Goal: Task Accomplishment & Management: Manage account settings

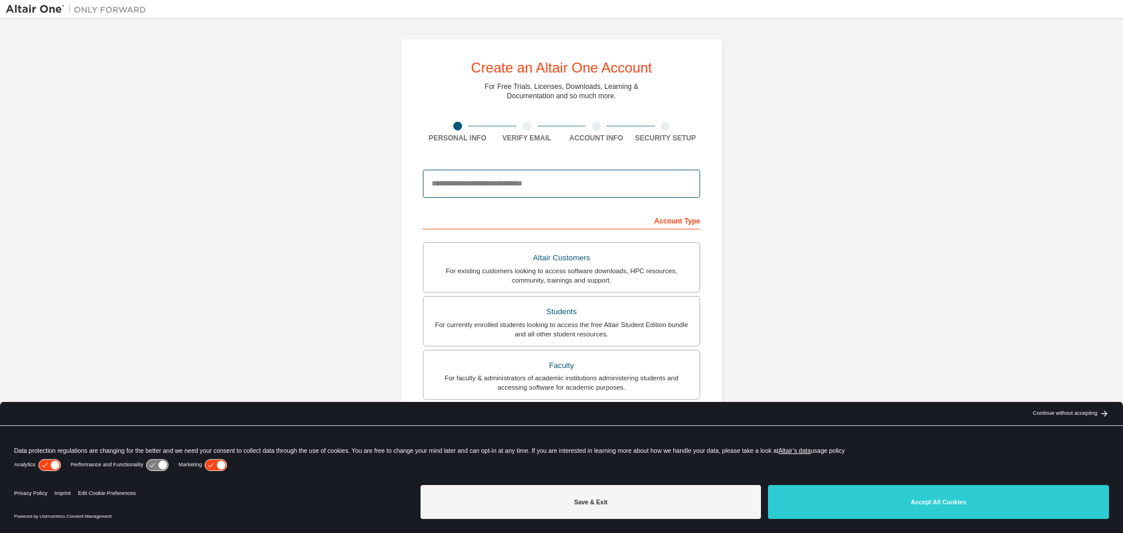
click at [481, 188] on input "email" at bounding box center [561, 184] width 277 height 28
type input "*"
type input "**********"
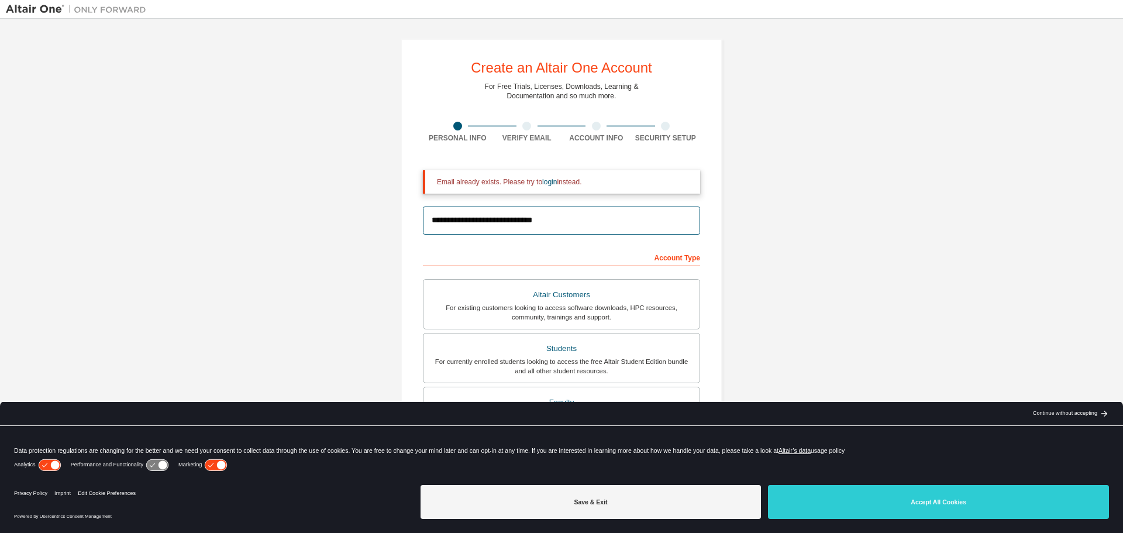
drag, startPoint x: 537, startPoint y: 219, endPoint x: 166, endPoint y: 219, distance: 371.4
click at [166, 219] on div "**********" at bounding box center [561, 353] width 1111 height 657
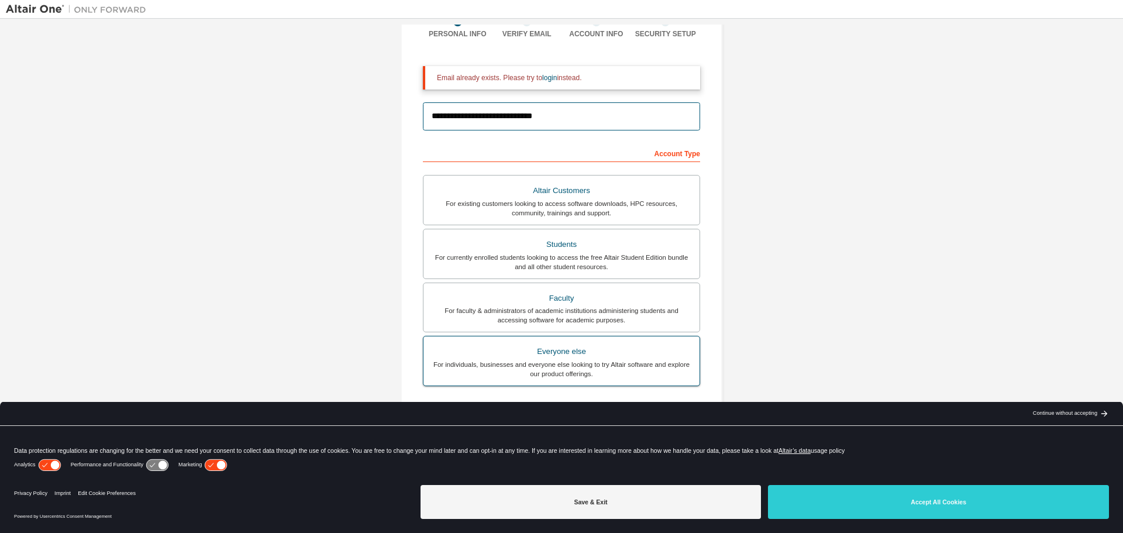
scroll to position [188, 0]
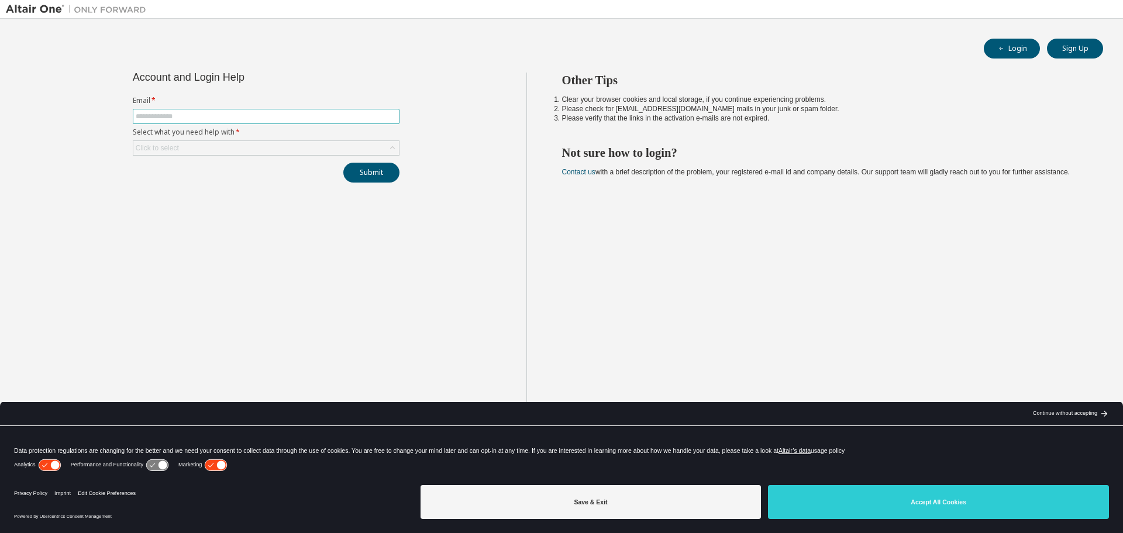
drag, startPoint x: 0, startPoint y: 0, endPoint x: 184, endPoint y: 119, distance: 218.7
click at [184, 119] on input "text" at bounding box center [266, 116] width 261 height 9
type input "**********"
click at [343, 163] on button "Submit" at bounding box center [371, 173] width 56 height 20
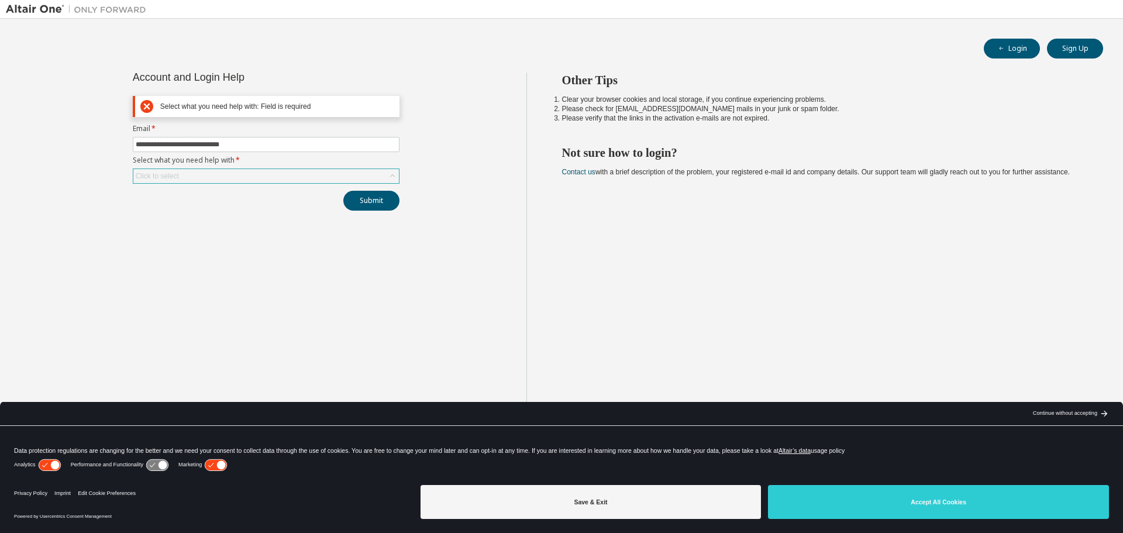
click at [206, 175] on div "Click to select" at bounding box center [266, 176] width 266 height 14
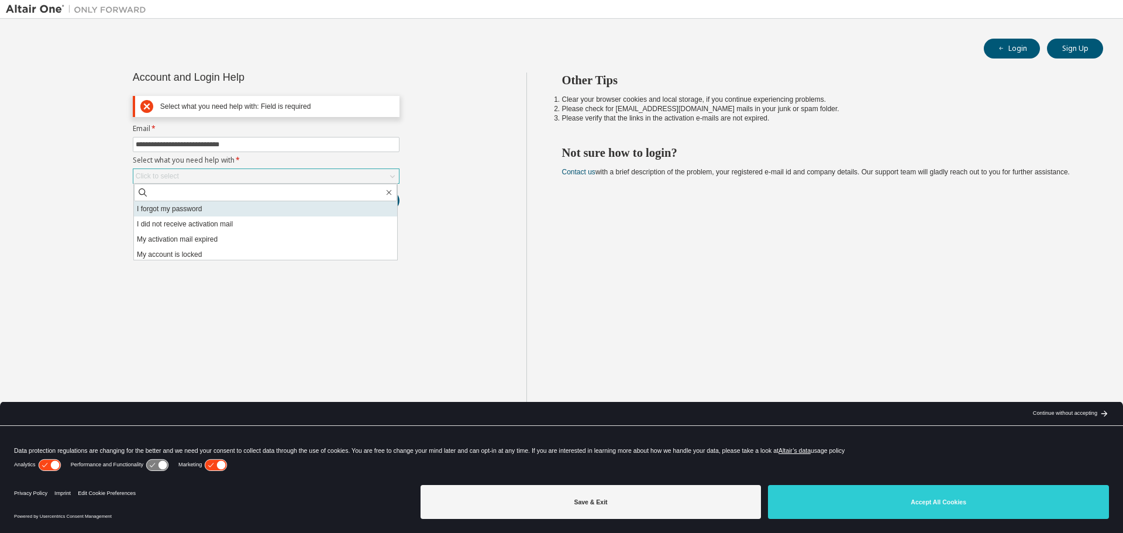
click at [214, 211] on li "I forgot my password" at bounding box center [265, 208] width 263 height 15
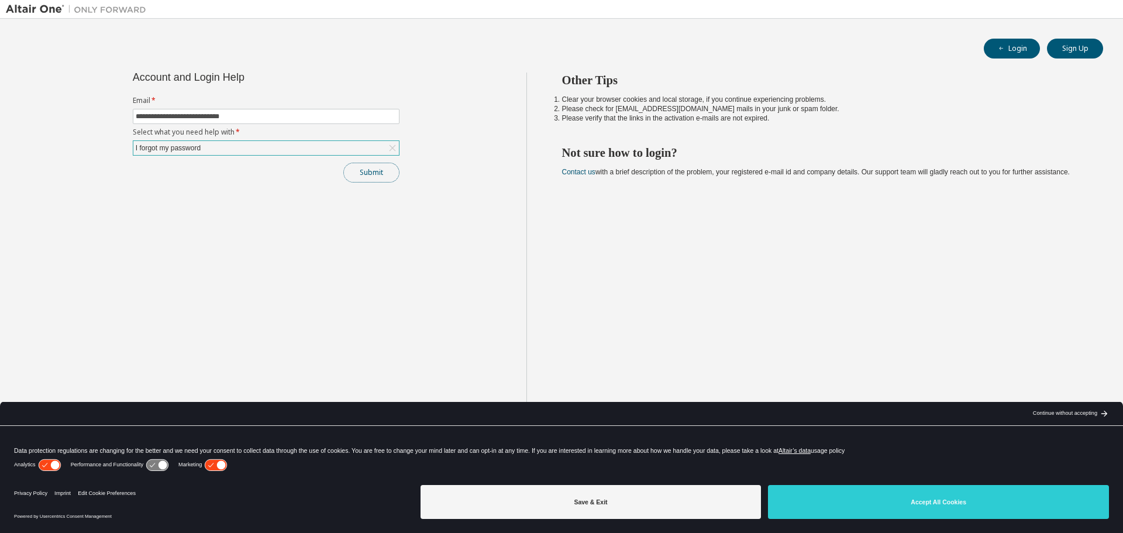
click at [377, 171] on button "Submit" at bounding box center [371, 173] width 56 height 20
click at [377, 175] on button "Submit" at bounding box center [371, 173] width 56 height 20
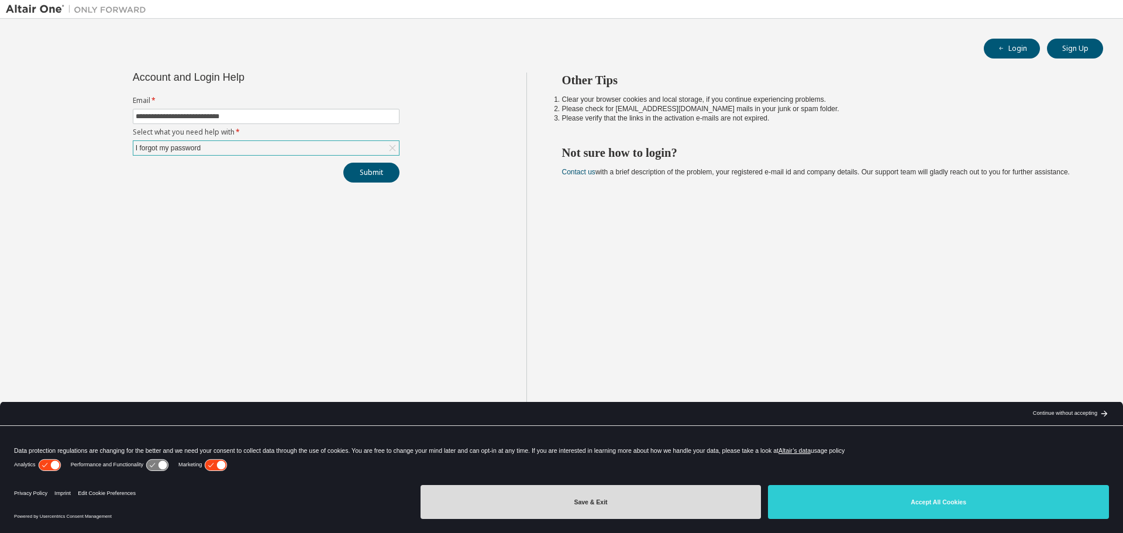
click at [582, 501] on button "Save & Exit" at bounding box center [591, 502] width 341 height 34
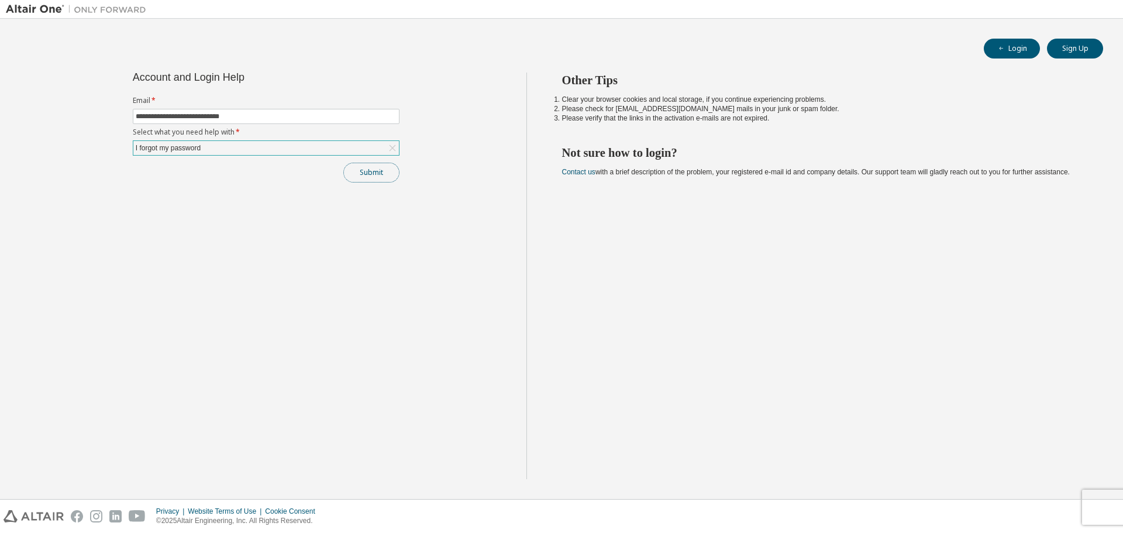
click at [383, 176] on button "Submit" at bounding box center [371, 173] width 56 height 20
click at [218, 116] on input "text" at bounding box center [266, 116] width 261 height 9
type input "**********"
click at [219, 151] on div "Click to select" at bounding box center [266, 148] width 266 height 14
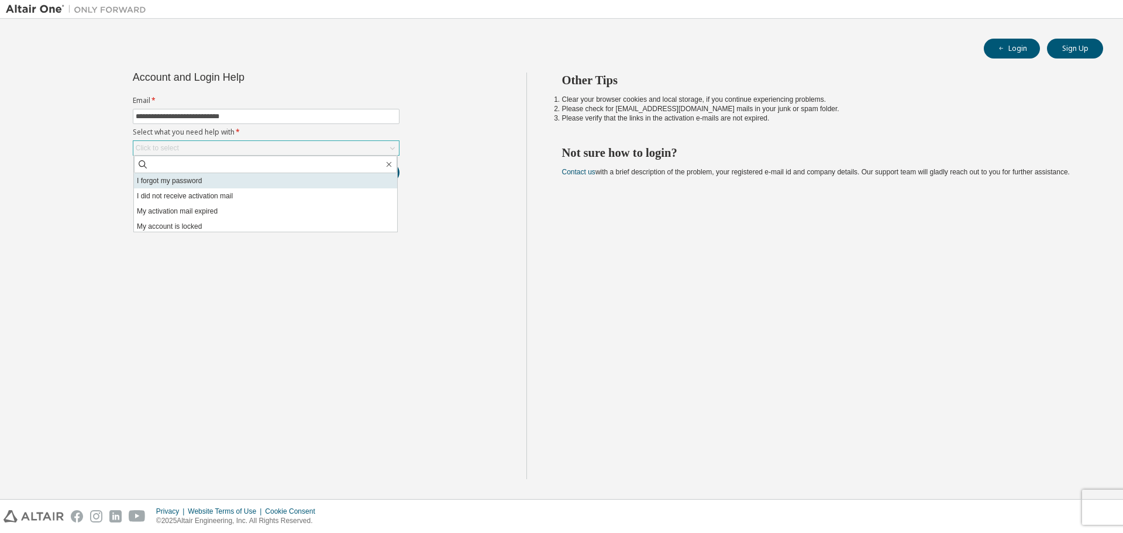
click at [212, 185] on li "I forgot my password" at bounding box center [265, 180] width 263 height 15
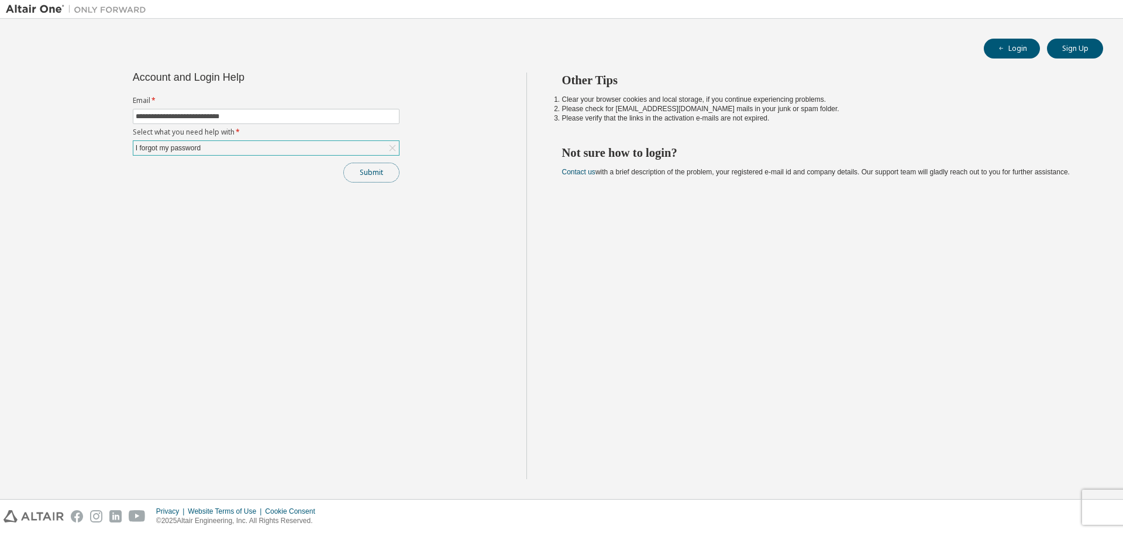
click at [368, 177] on button "Submit" at bounding box center [371, 173] width 56 height 20
drag, startPoint x: 1024, startPoint y: 48, endPoint x: 1017, endPoint y: 53, distance: 8.4
click at [1024, 48] on button "Login" at bounding box center [1012, 49] width 56 height 20
click at [235, 116] on input "text" at bounding box center [266, 116] width 261 height 9
type input "**********"
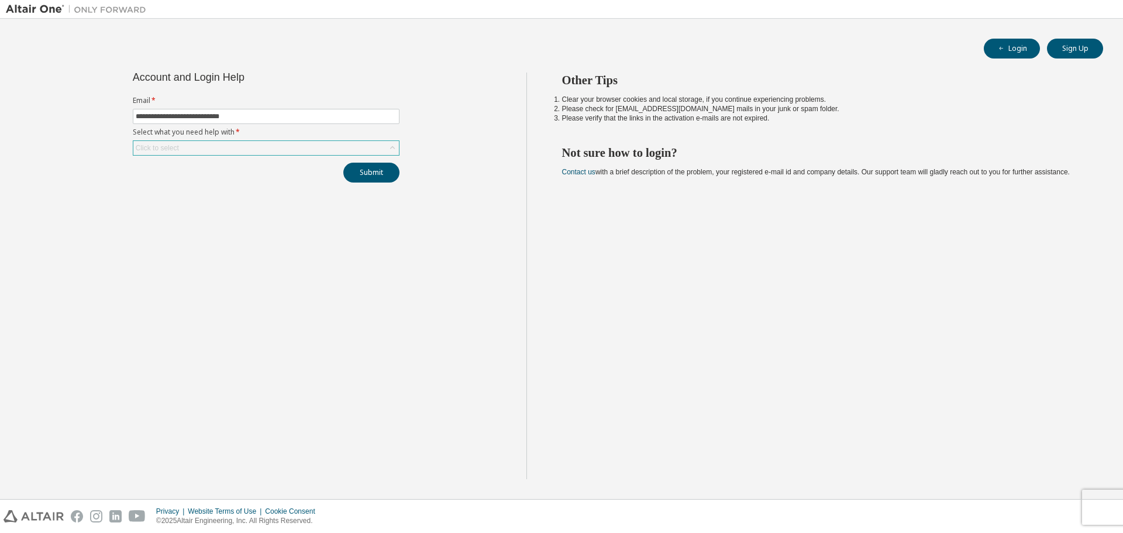
click at [378, 144] on div "Click to select" at bounding box center [266, 148] width 266 height 14
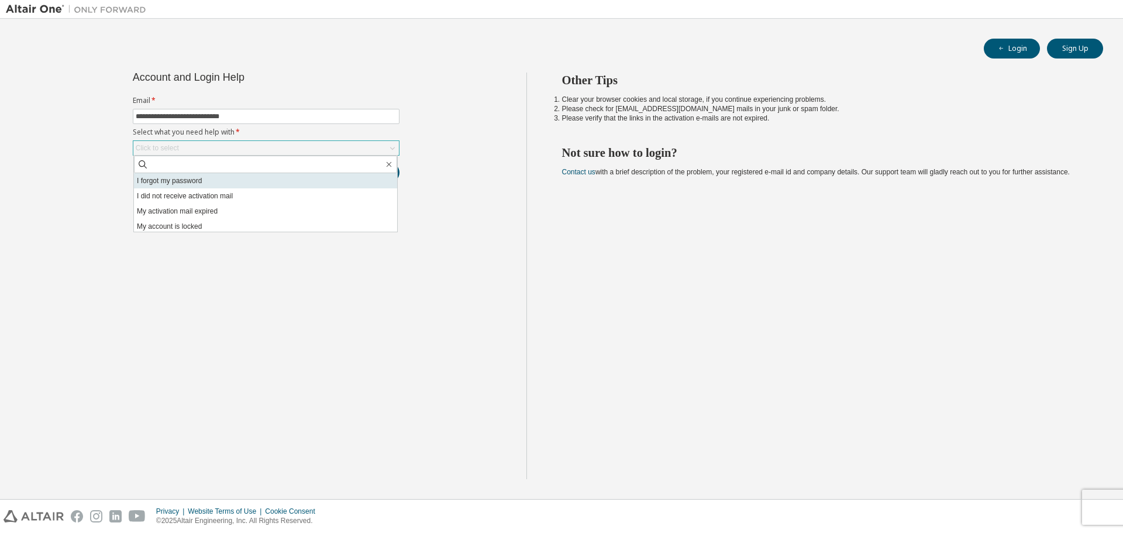
click at [243, 182] on li "I forgot my password" at bounding box center [265, 180] width 263 height 15
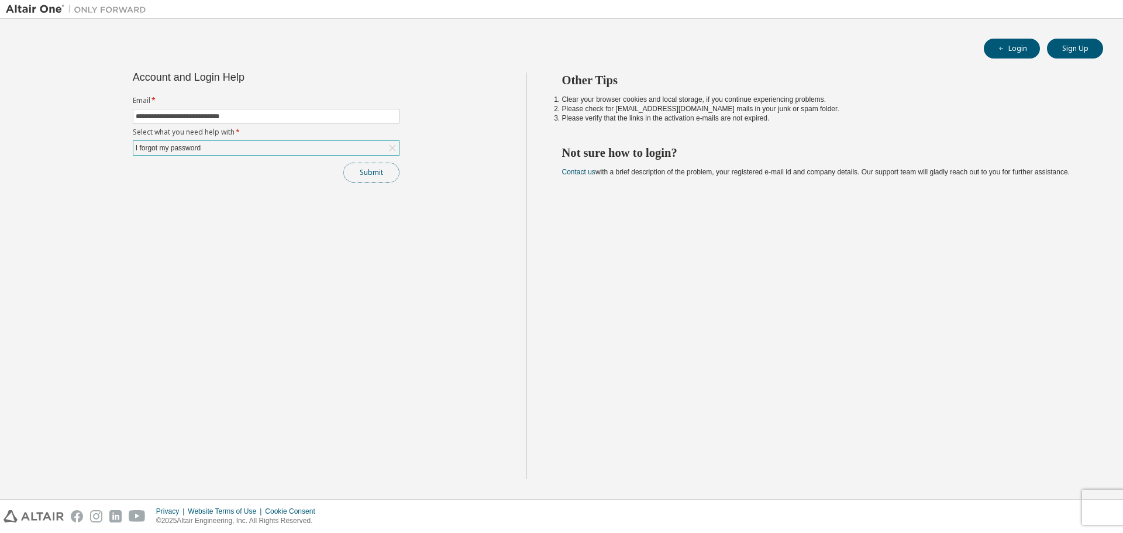
drag, startPoint x: 371, startPoint y: 170, endPoint x: 847, endPoint y: 358, distance: 512.3
click at [371, 170] on button "Submit" at bounding box center [371, 173] width 56 height 20
click at [237, 256] on div "**********" at bounding box center [266, 276] width 521 height 406
click at [376, 180] on button "Submit" at bounding box center [371, 173] width 56 height 20
click at [1098, 492] on icon "button" at bounding box center [1098, 491] width 7 height 7
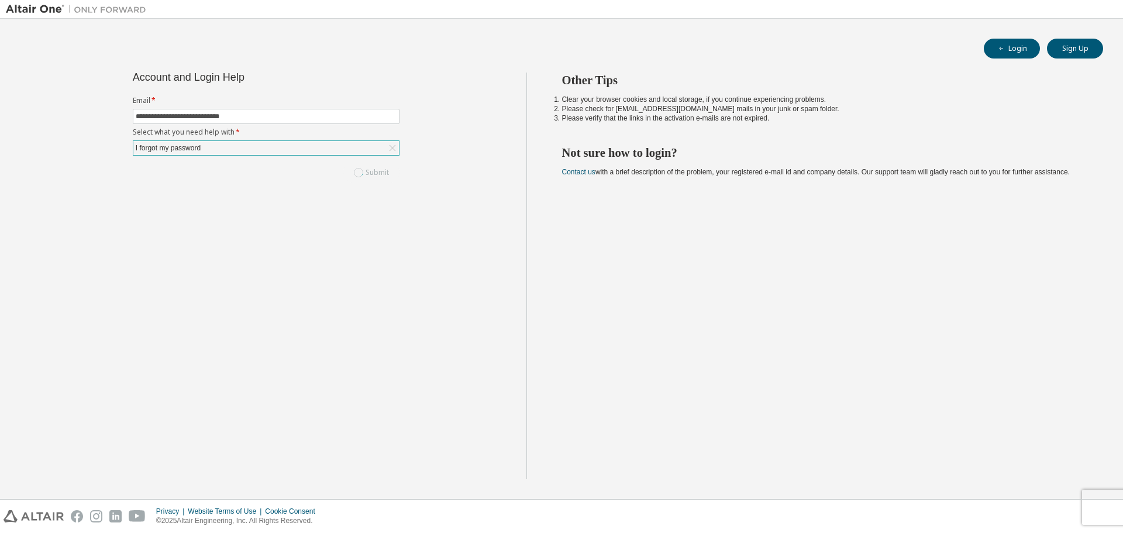
click at [745, 366] on div "Other Tips Clear your browser cookies and local storage, if you continue experi…" at bounding box center [821, 276] width 591 height 406
